Goal: Task Accomplishment & Management: Use online tool/utility

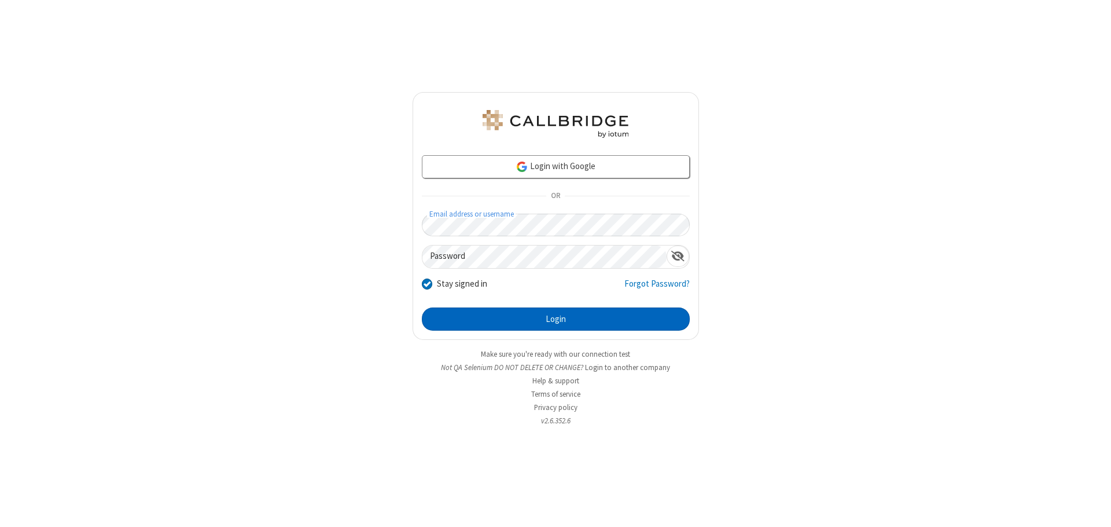
click at [556, 319] on button "Login" at bounding box center [556, 318] width 268 height 23
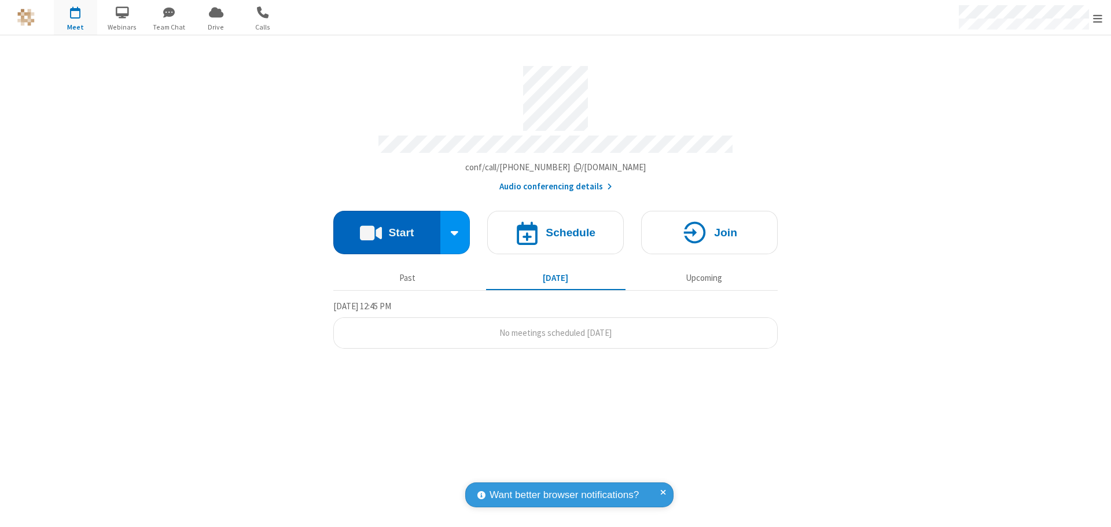
click at [387, 227] on button "Start" at bounding box center [386, 232] width 107 height 43
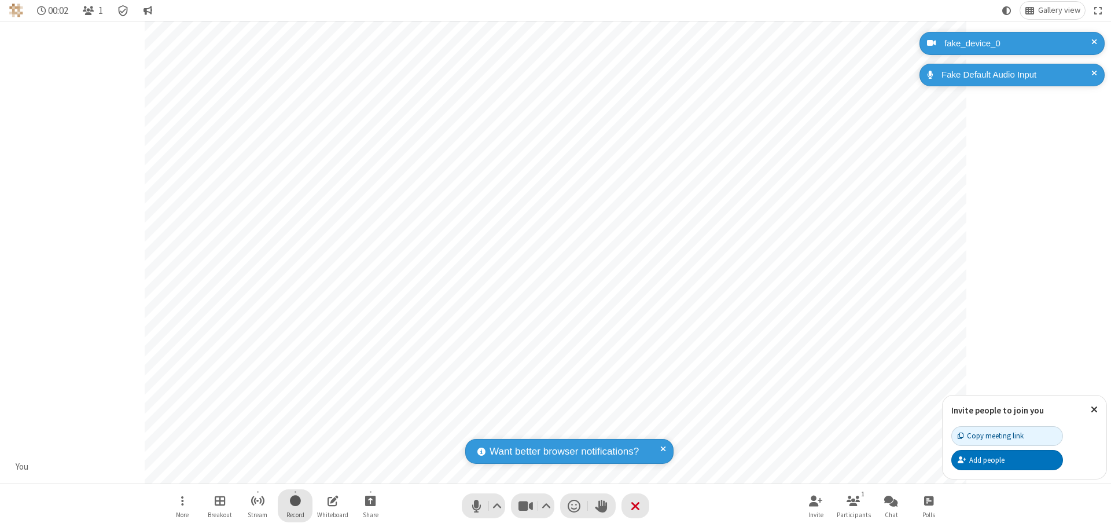
click at [295, 505] on span "Start recording" at bounding box center [295, 500] width 11 height 14
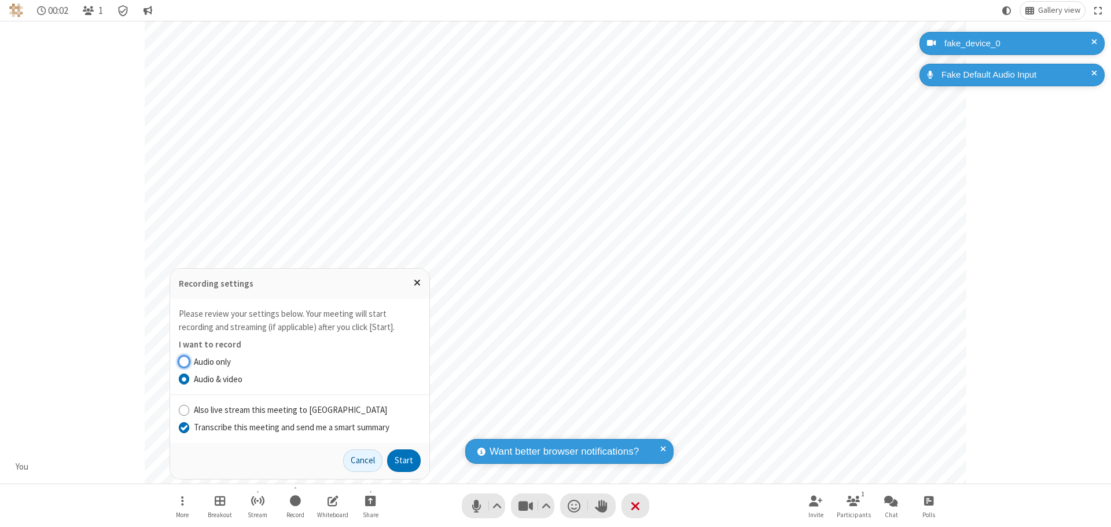
click at [183, 427] on input "Transcribe this meeting and send me a smart summary" at bounding box center [184, 427] width 11 height 12
click at [404, 460] on button "Start" at bounding box center [404, 460] width 34 height 23
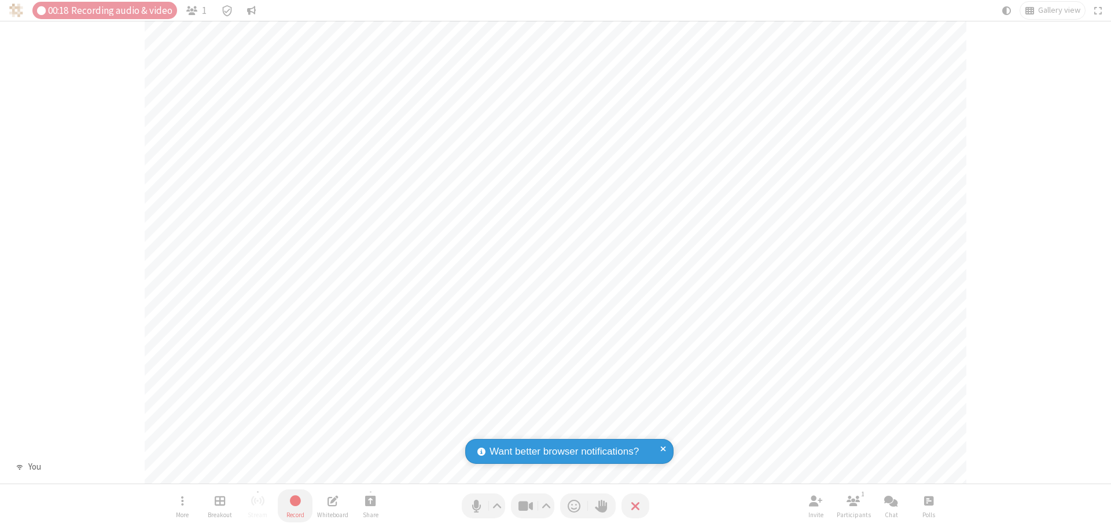
click at [295, 505] on span "Stop recording" at bounding box center [294, 500] width 13 height 14
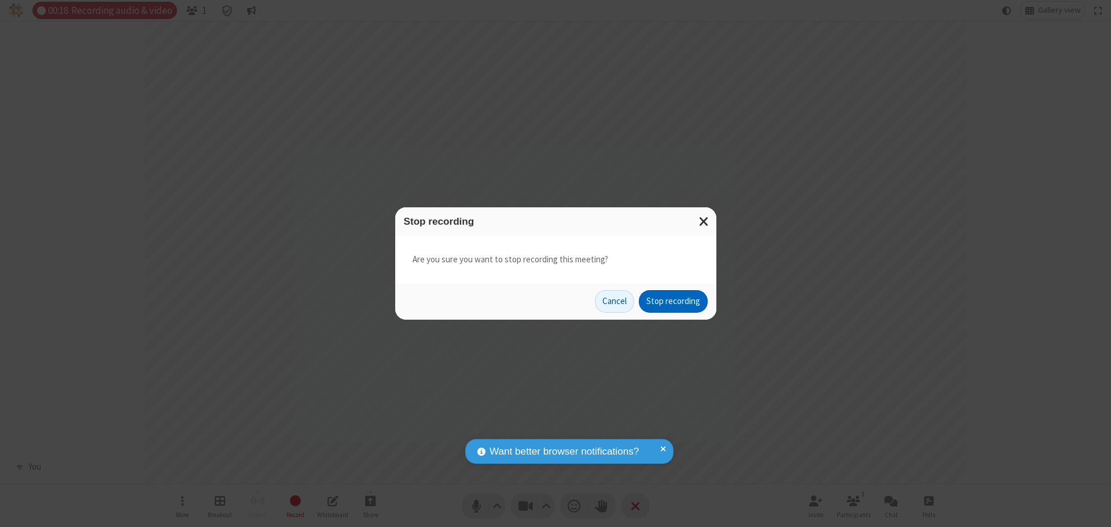
click at [673, 301] on button "Stop recording" at bounding box center [673, 301] width 69 height 23
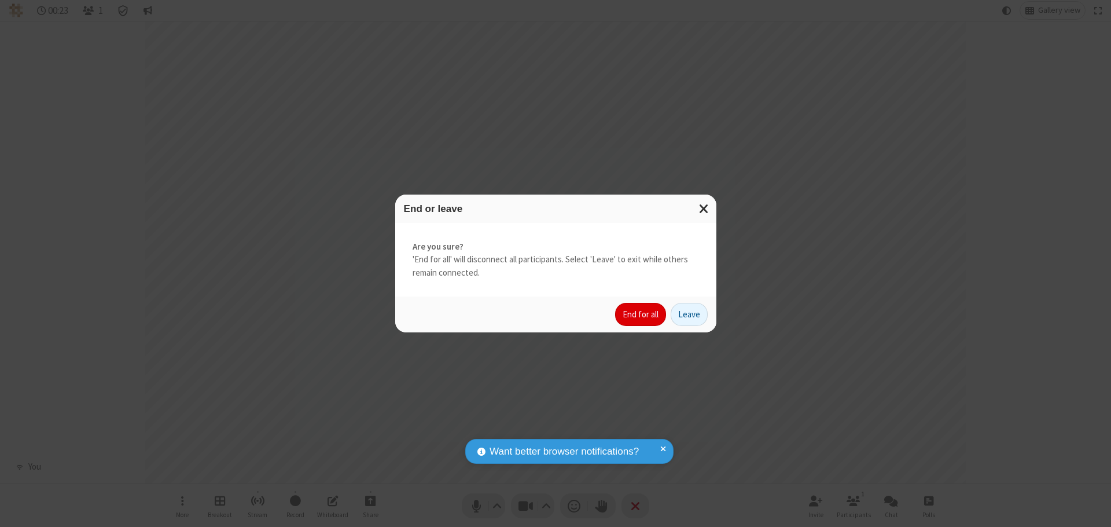
click at [641, 314] on button "End for all" at bounding box center [640, 314] width 51 height 23
